Goal: Task Accomplishment & Management: Manage account settings

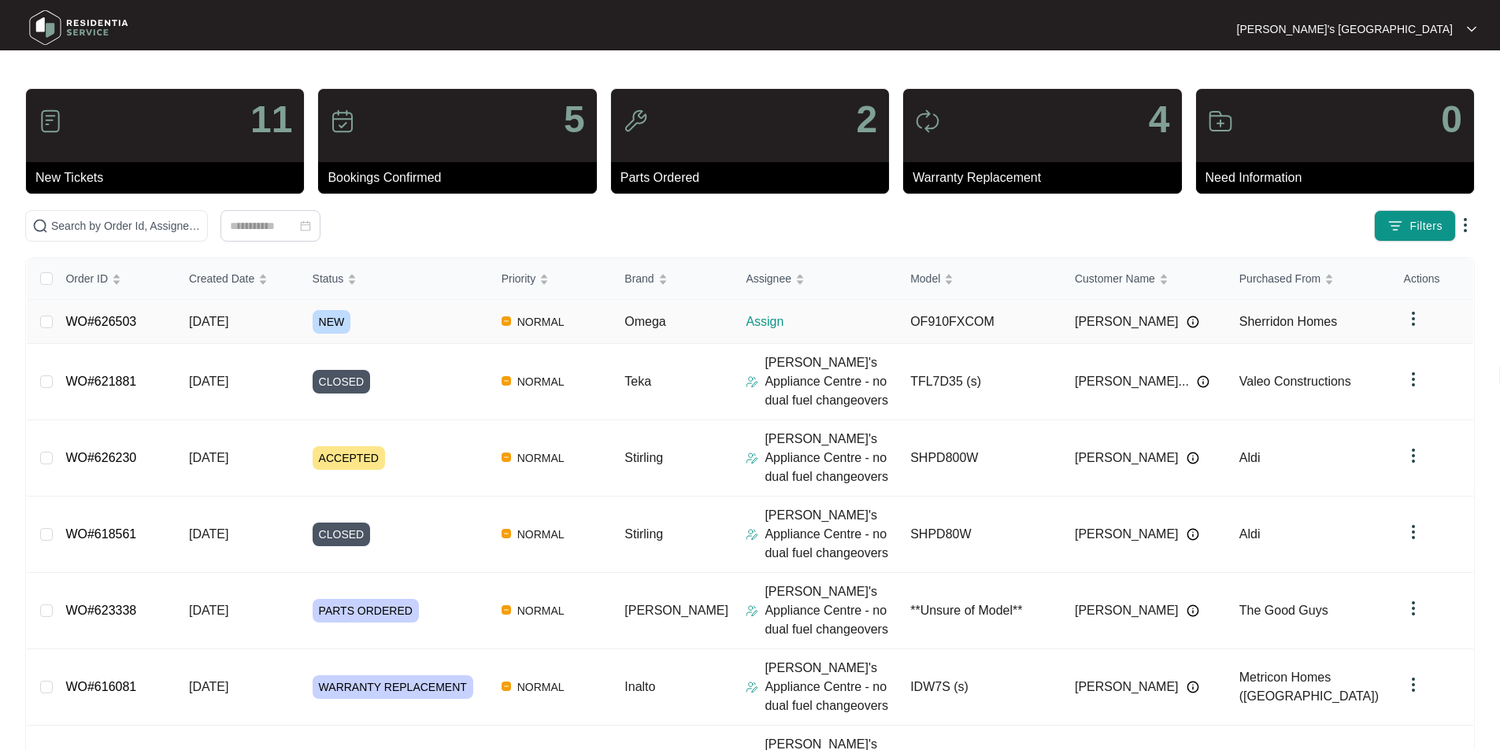
click at [95, 328] on link "WO#626503" at bounding box center [100, 321] width 71 height 13
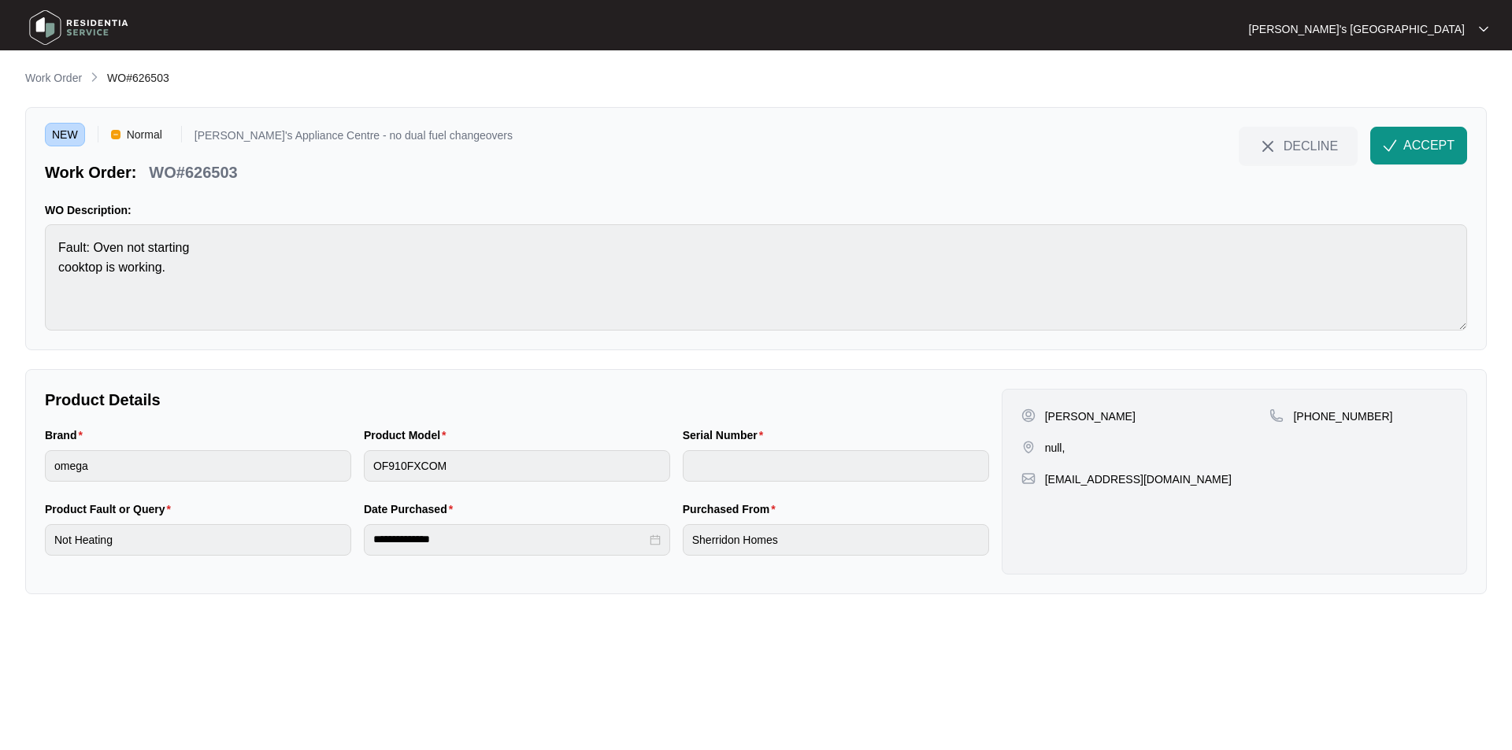
click at [1071, 416] on p "[PERSON_NAME]" at bounding box center [1090, 417] width 91 height 16
copy p "[PERSON_NAME]"
click at [76, 76] on p "Work Order" at bounding box center [53, 78] width 57 height 16
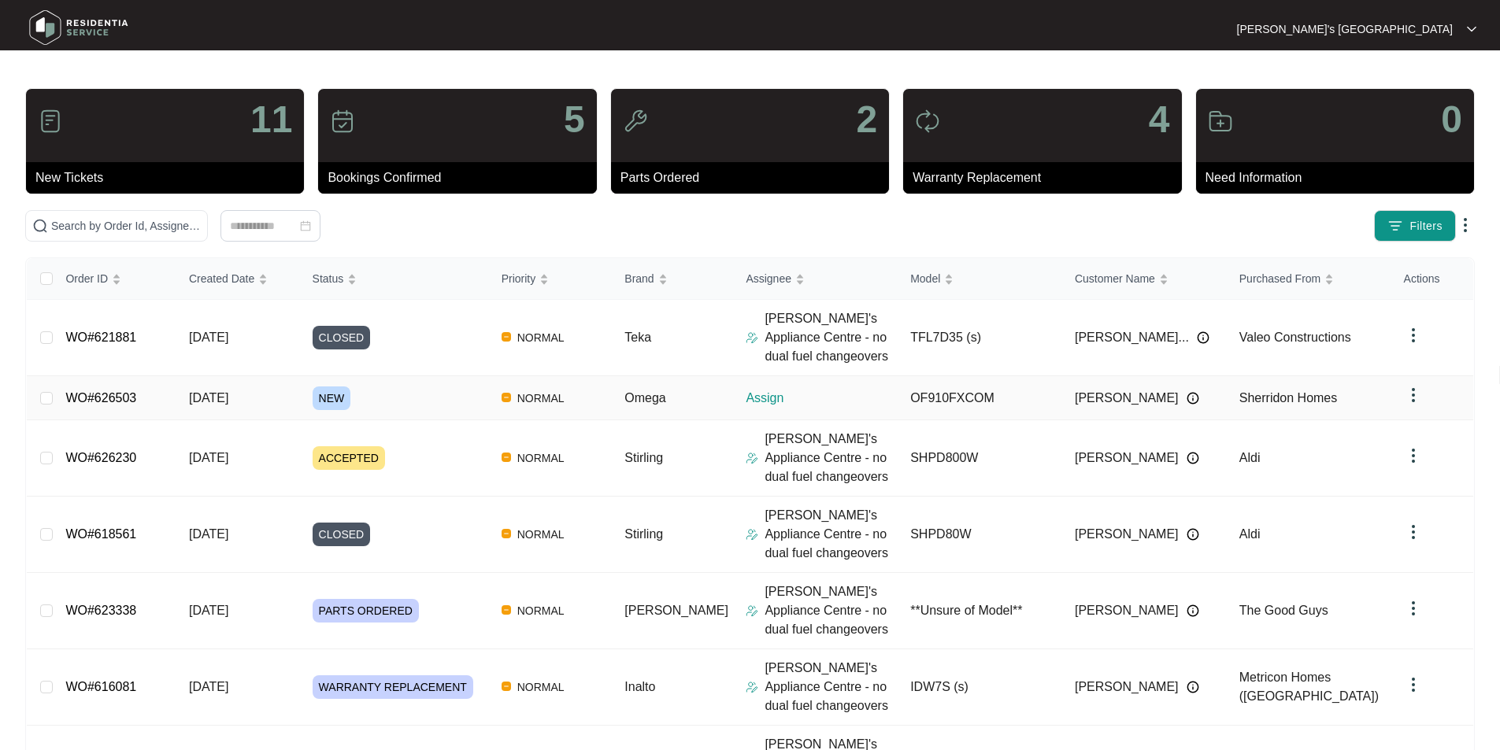
click at [123, 394] on link "WO#626503" at bounding box center [100, 397] width 71 height 13
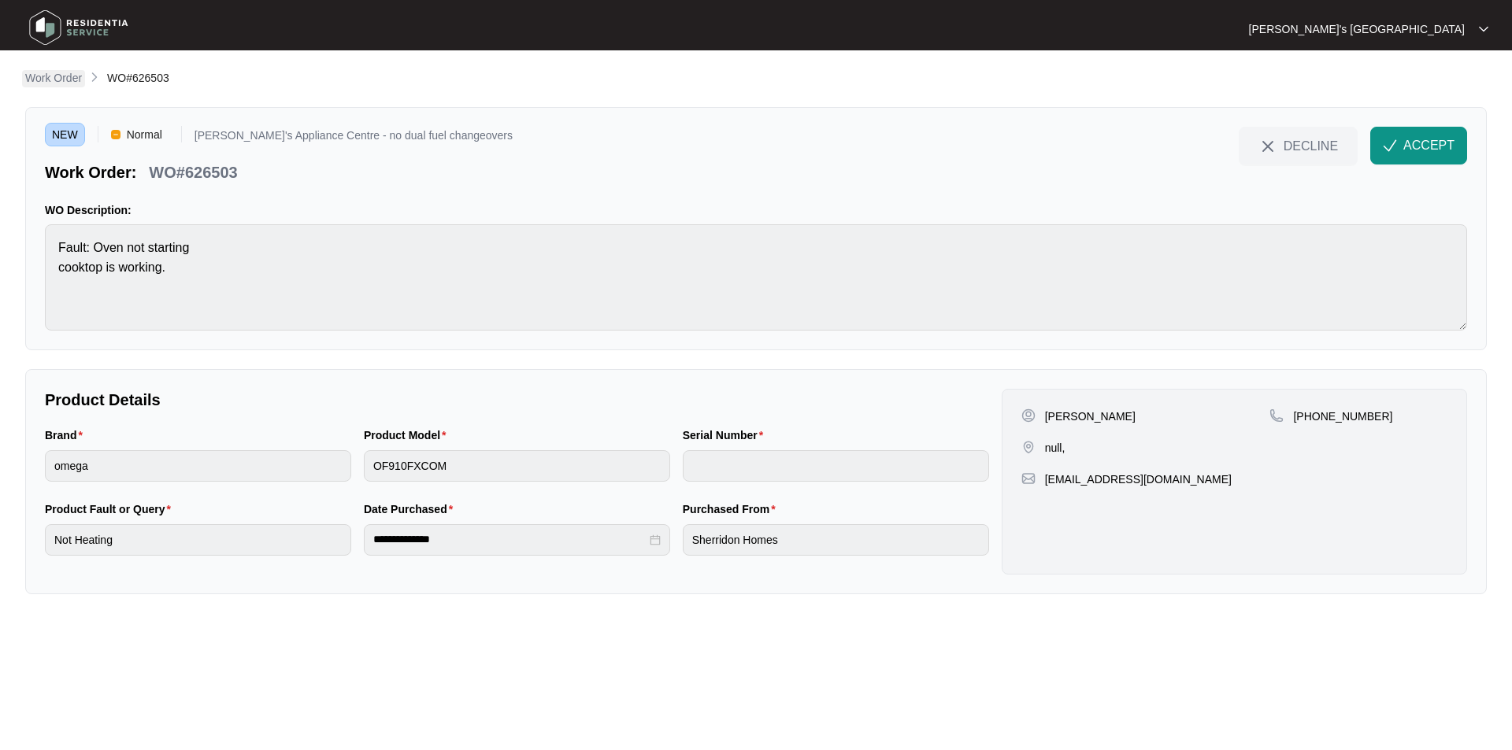
click at [68, 76] on p "Work Order" at bounding box center [53, 78] width 57 height 16
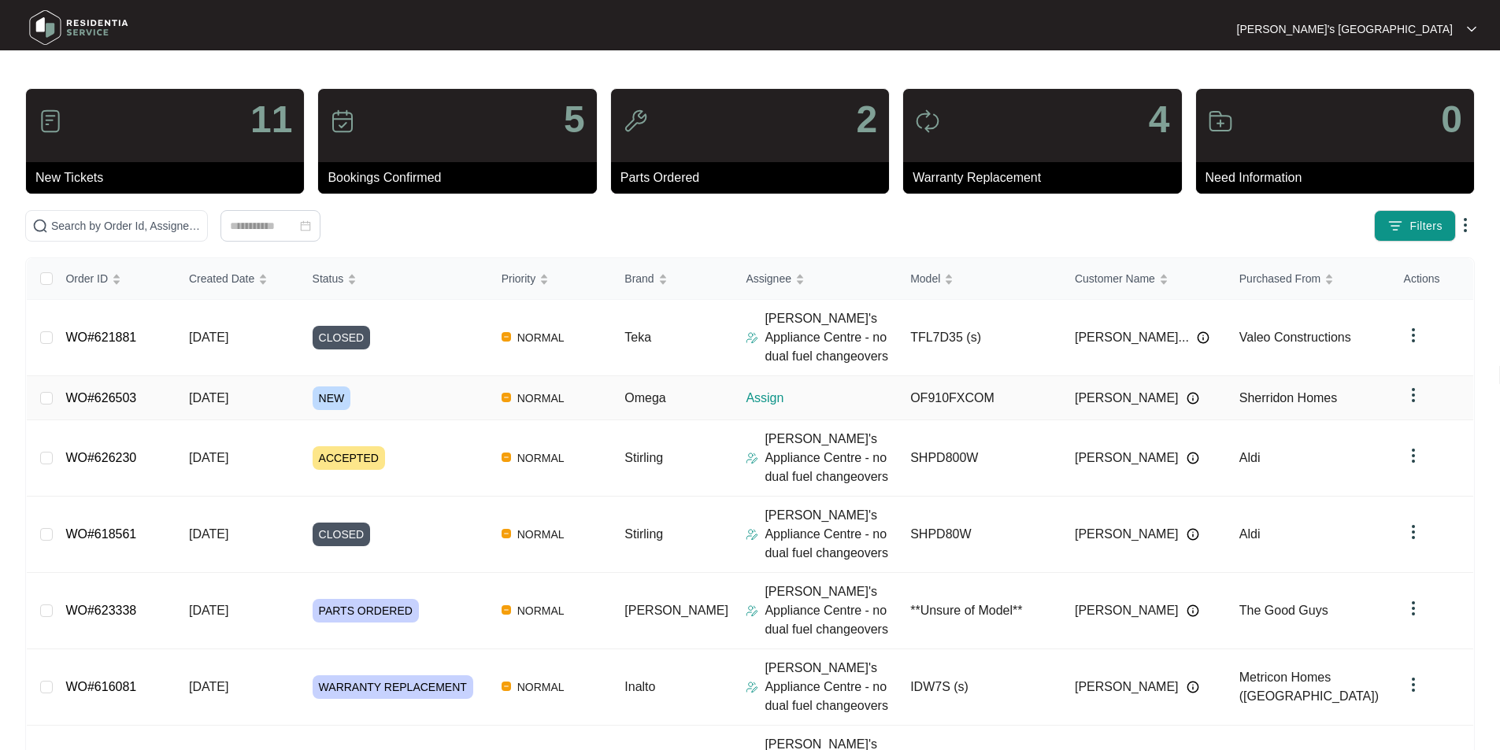
click at [103, 394] on link "WO#626503" at bounding box center [100, 397] width 71 height 13
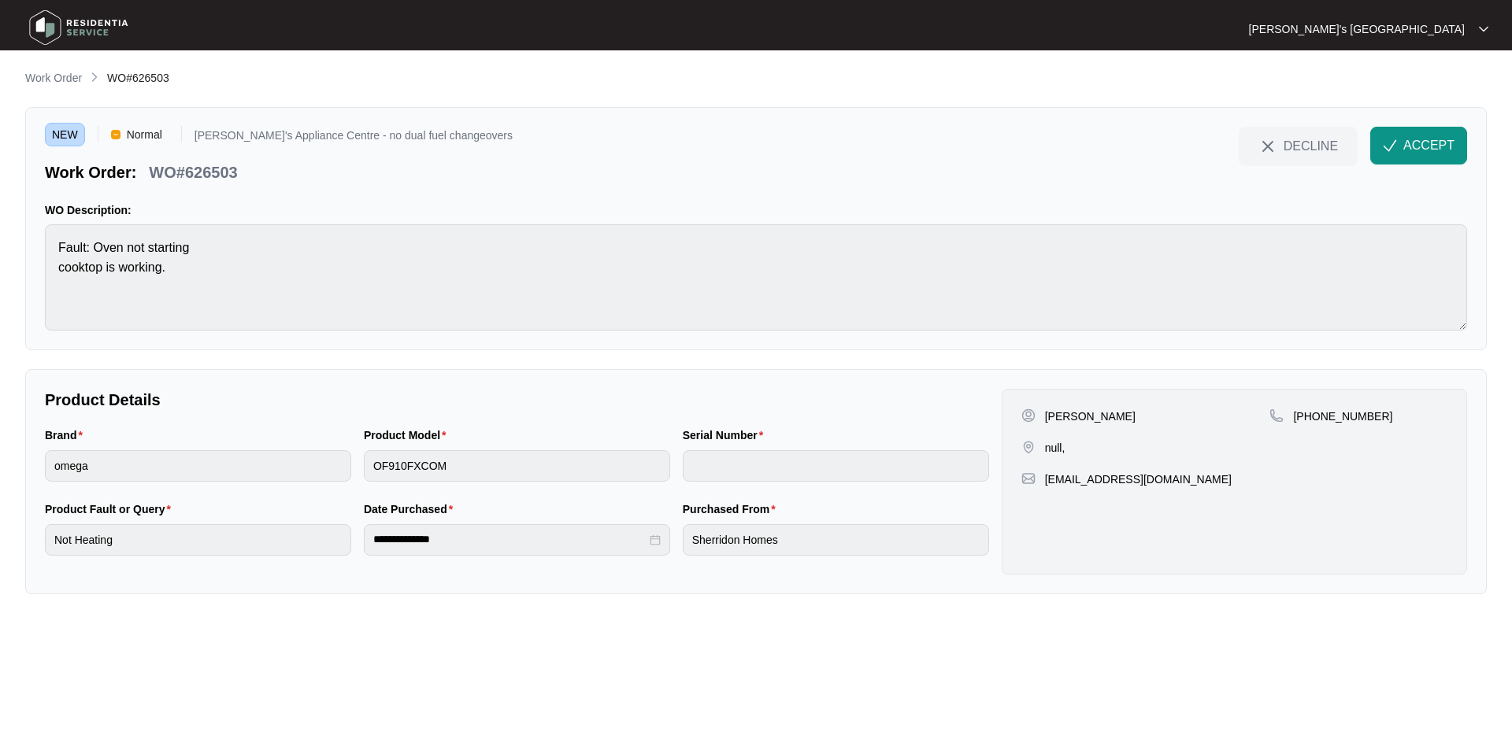
click at [1467, 139] on div "ACCEPT" at bounding box center [1418, 146] width 109 height 38
click at [1428, 141] on span "ACCEPT" at bounding box center [1428, 145] width 51 height 19
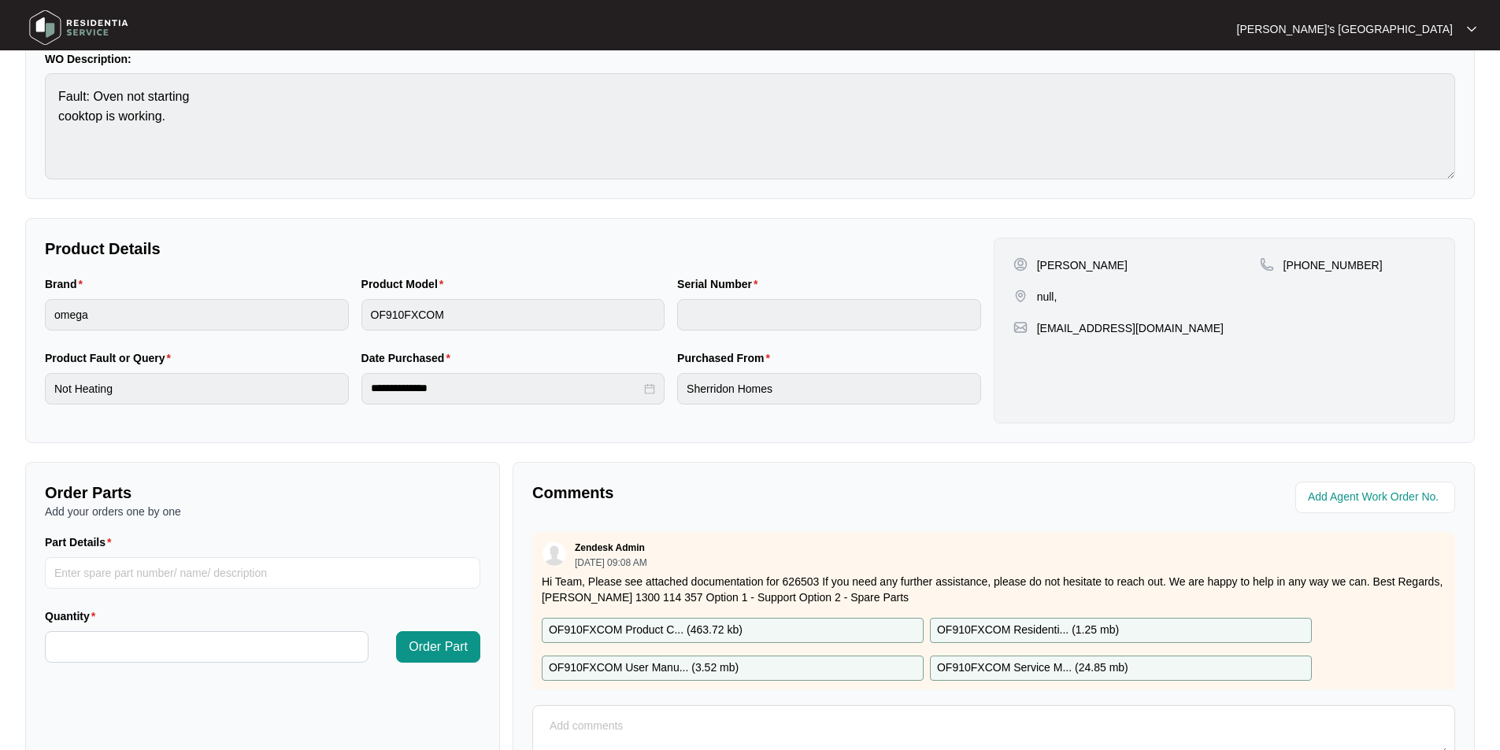
scroll to position [294, 0]
